Goal: Task Accomplishment & Management: Manage account settings

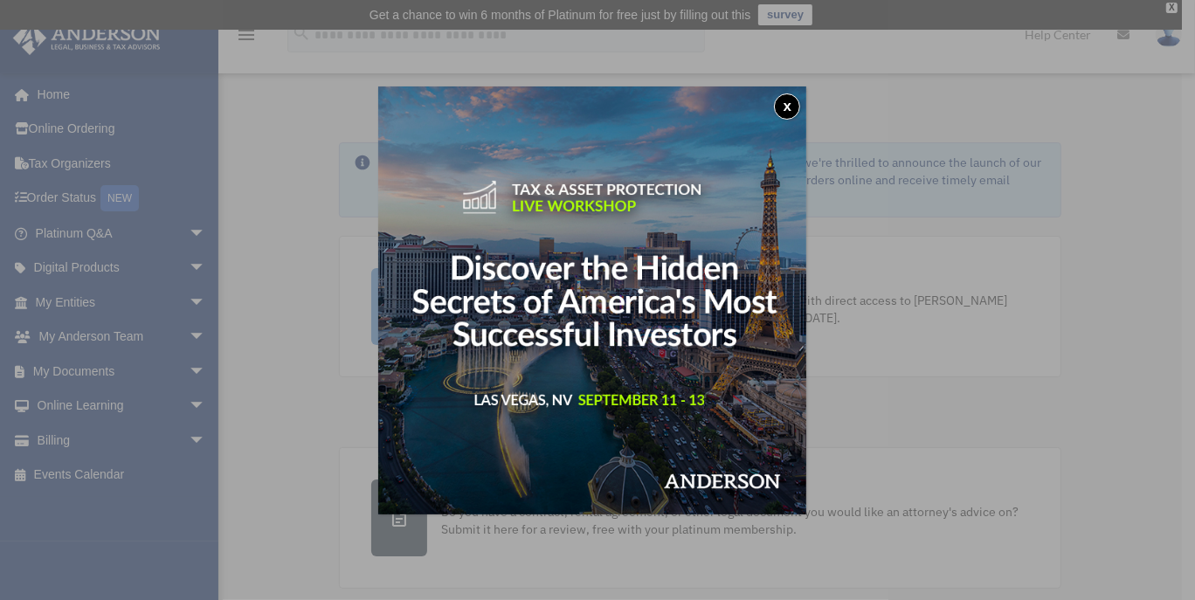
click at [800, 106] on button "x" at bounding box center [787, 106] width 26 height 26
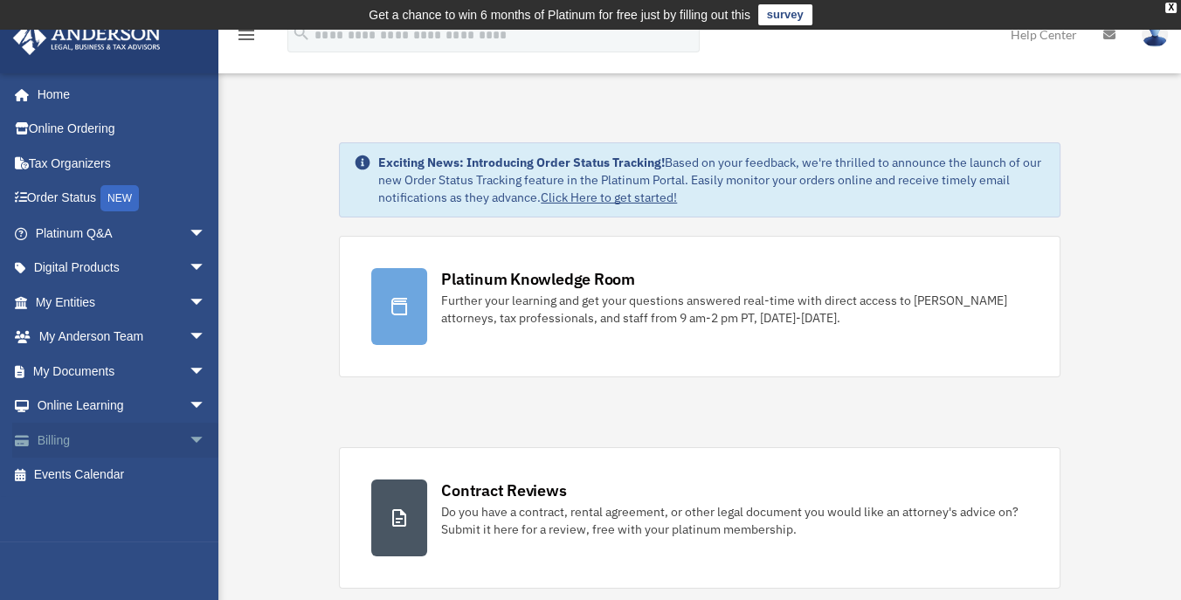
click at [189, 439] on span "arrow_drop_down" at bounding box center [206, 441] width 35 height 36
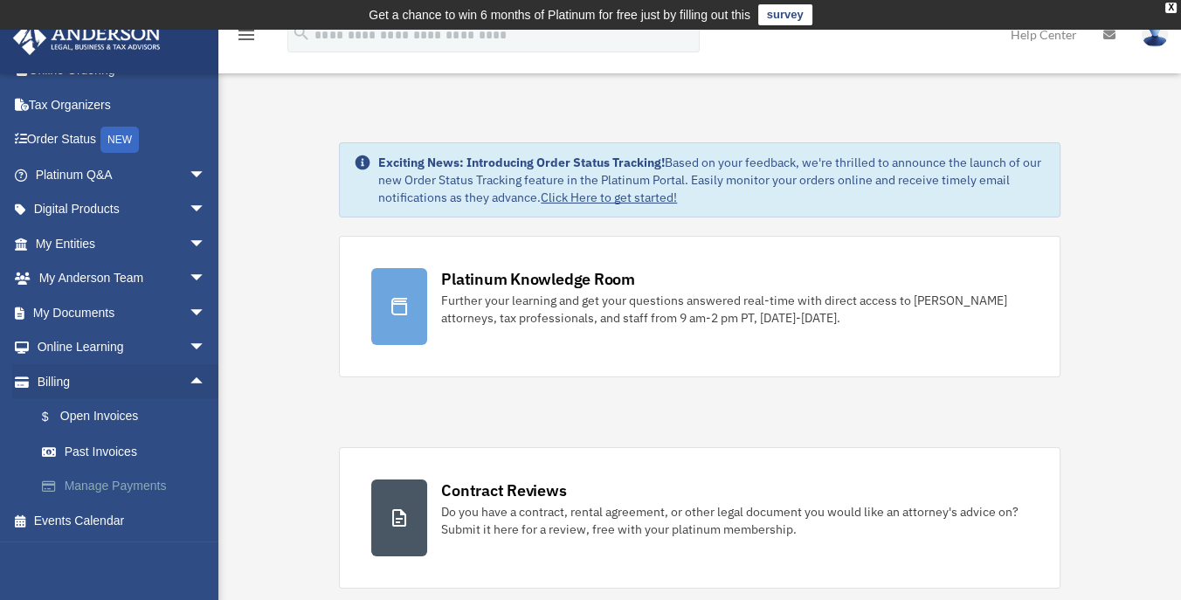
click at [131, 480] on link "Manage Payments" at bounding box center [128, 486] width 208 height 35
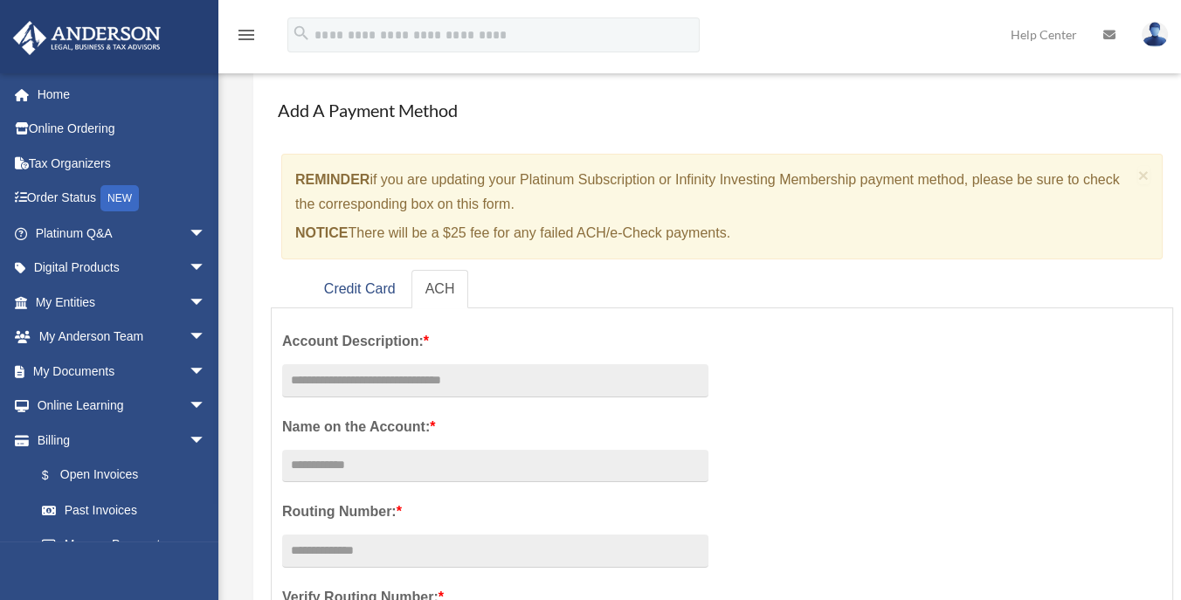
scroll to position [291, 0]
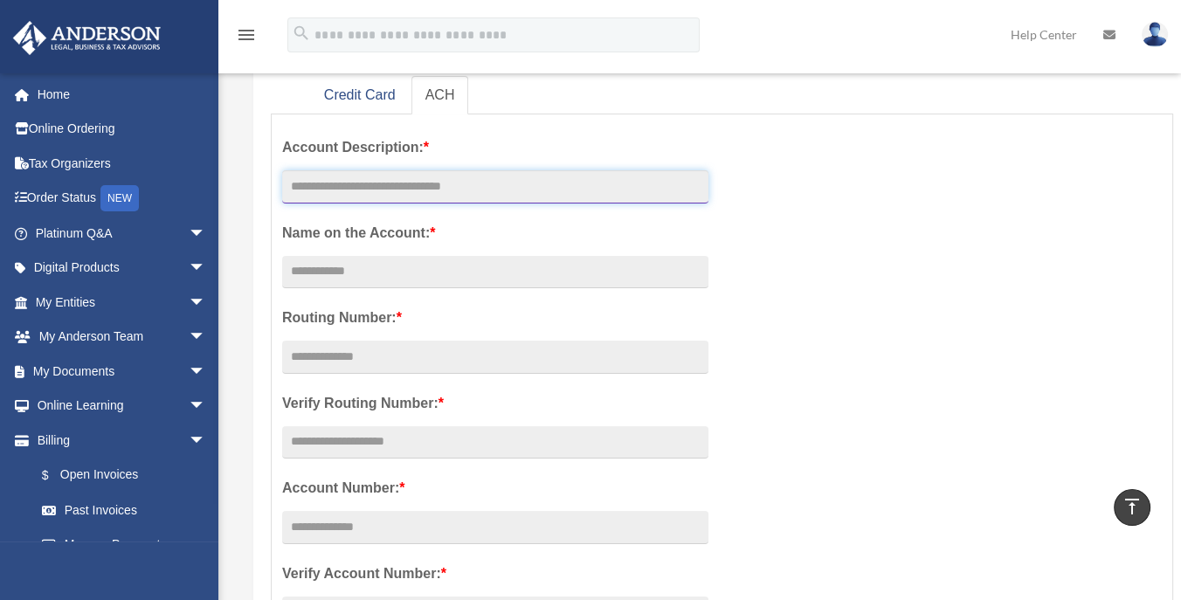
click at [373, 181] on input "text" at bounding box center [495, 186] width 426 height 33
